Goal: Task Accomplishment & Management: Use online tool/utility

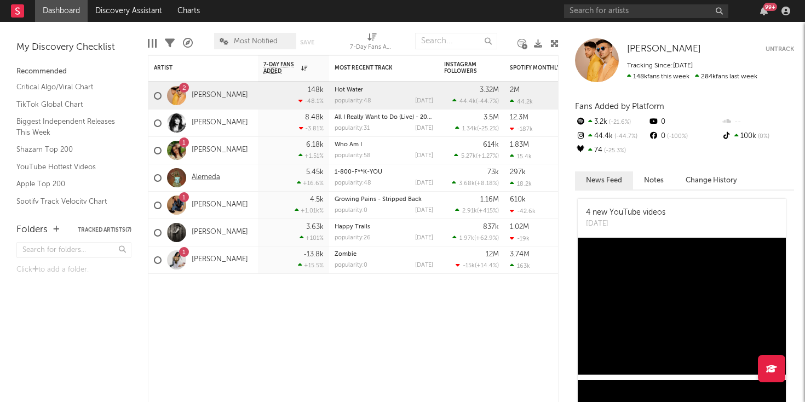
click at [206, 174] on link "Alemeda" at bounding box center [206, 177] width 28 height 9
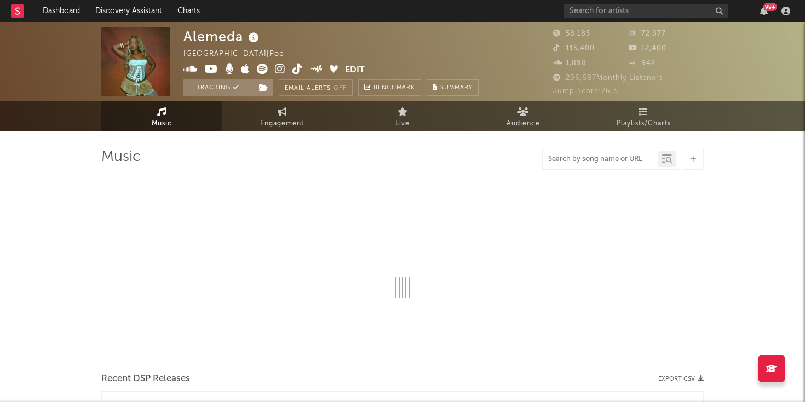
click at [578, 161] on input "text" at bounding box center [601, 159] width 116 height 9
type input "1-8"
select select "6m"
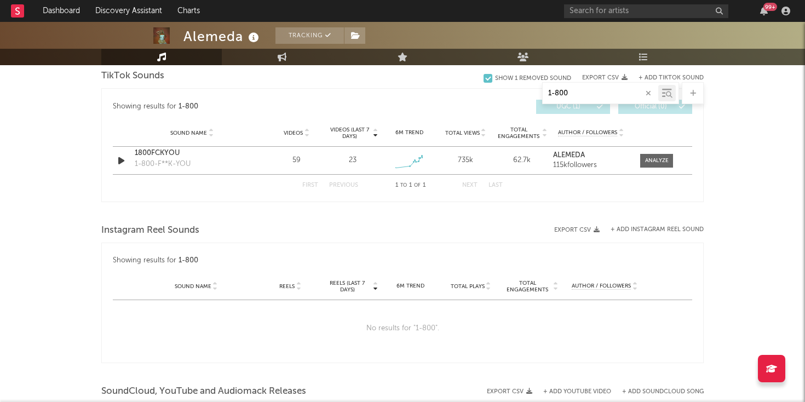
scroll to position [570, 0]
type input "1-800"
click at [659, 163] on div at bounding box center [657, 162] width 24 height 8
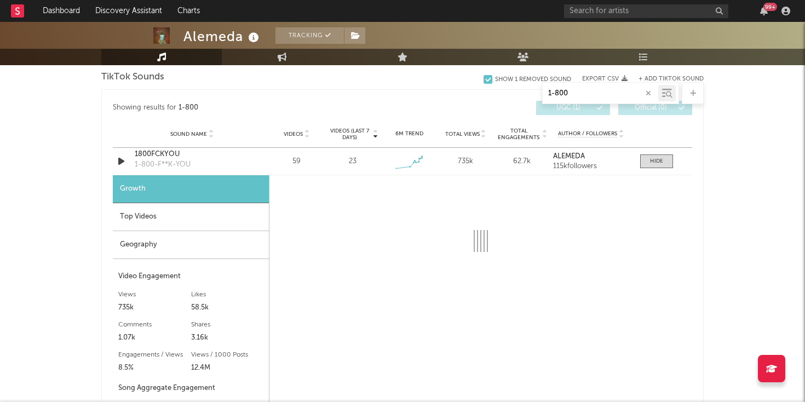
select select "1w"
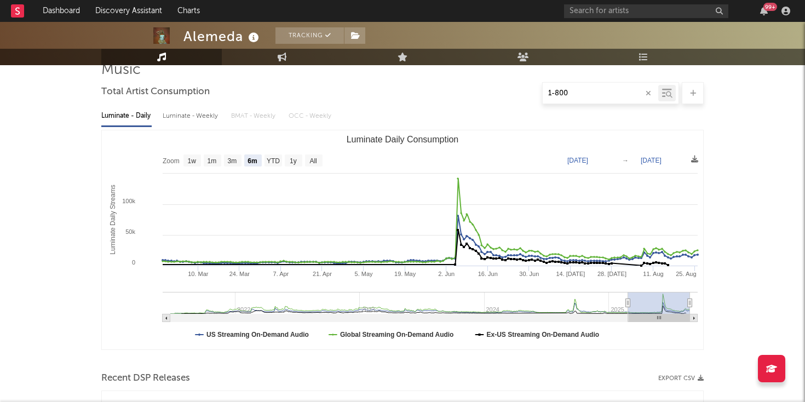
scroll to position [217, 0]
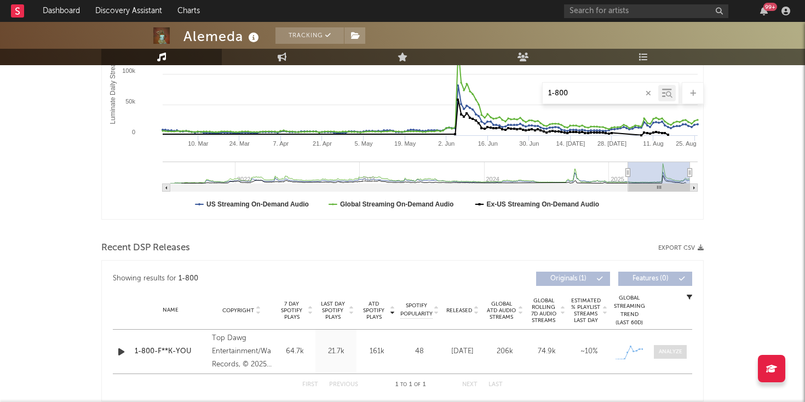
click at [681, 348] on div at bounding box center [671, 352] width 24 height 8
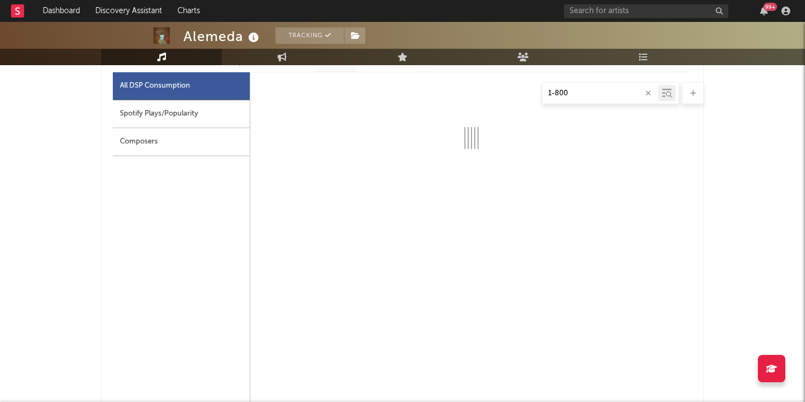
select select "1w"
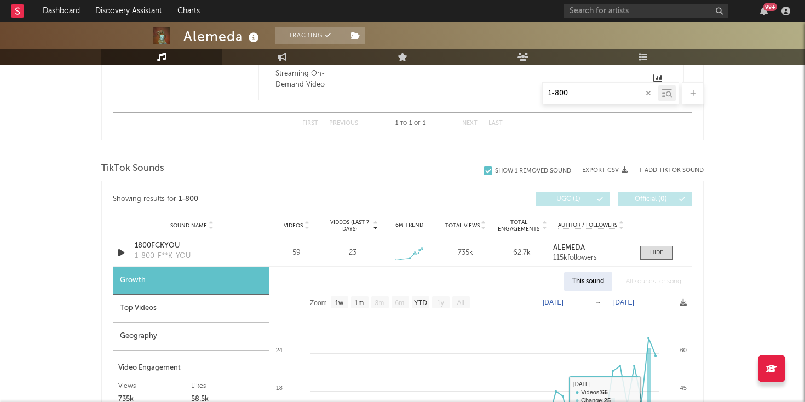
scroll to position [999, 0]
click at [652, 254] on div at bounding box center [656, 253] width 13 height 8
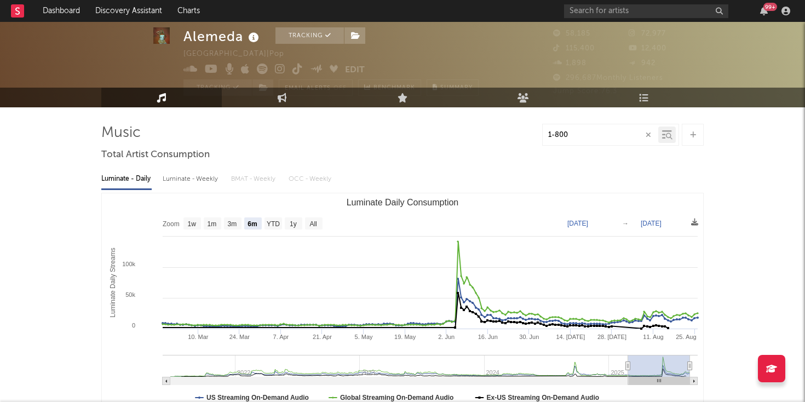
scroll to position [0, 0]
